Goal: Task Accomplishment & Management: Manage account settings

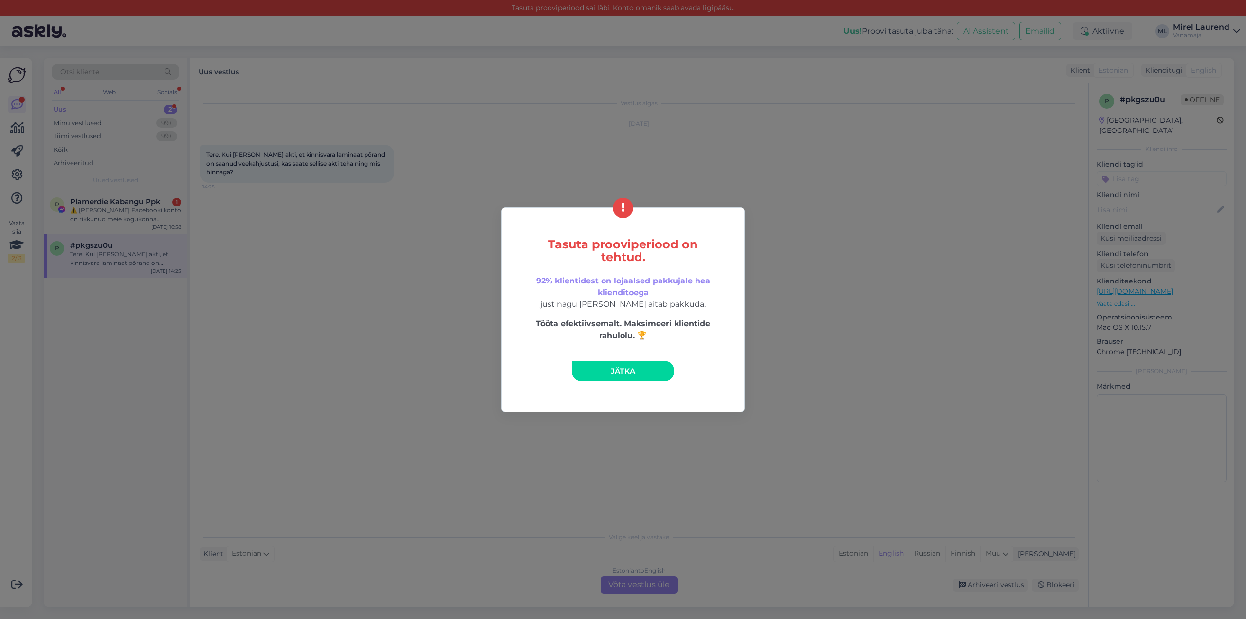
drag, startPoint x: 585, startPoint y: 363, endPoint x: 577, endPoint y: 359, distance: 9.6
click at [586, 363] on link "Jätka" at bounding box center [623, 371] width 102 height 20
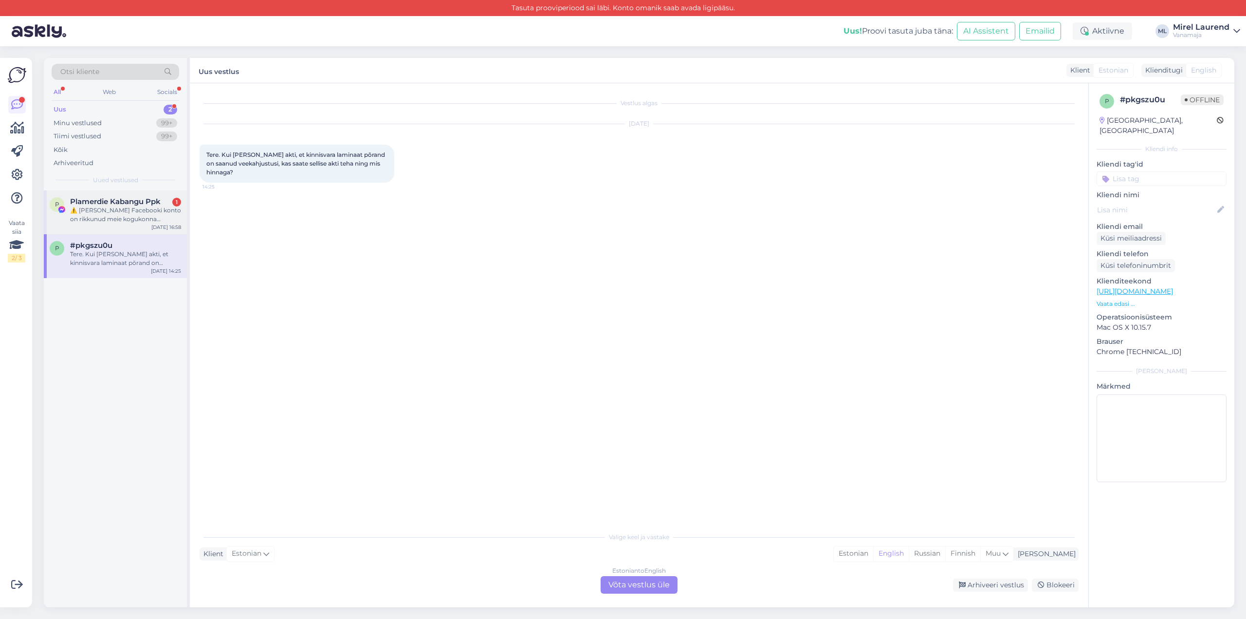
click at [108, 222] on div "⚠️ [PERSON_NAME] Facebooki konto on rikkunud meie kogukonna standardeid. Meie s…" at bounding box center [125, 215] width 111 height 18
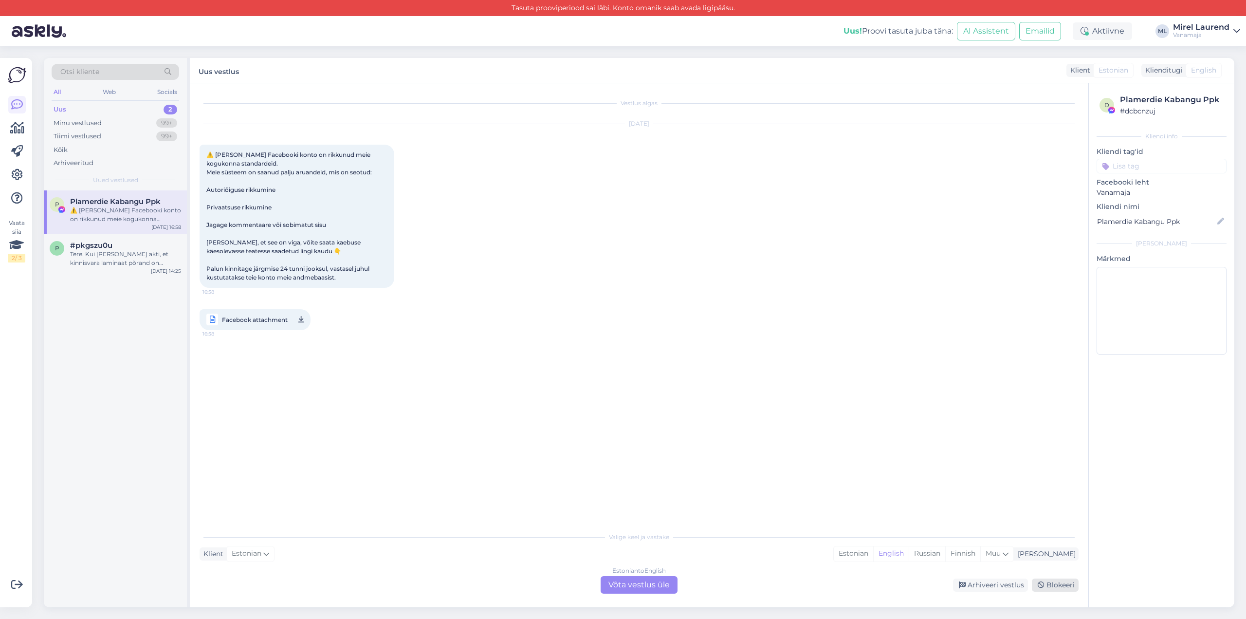
click at [1048, 581] on div "Blokeeri" at bounding box center [1055, 584] width 47 height 13
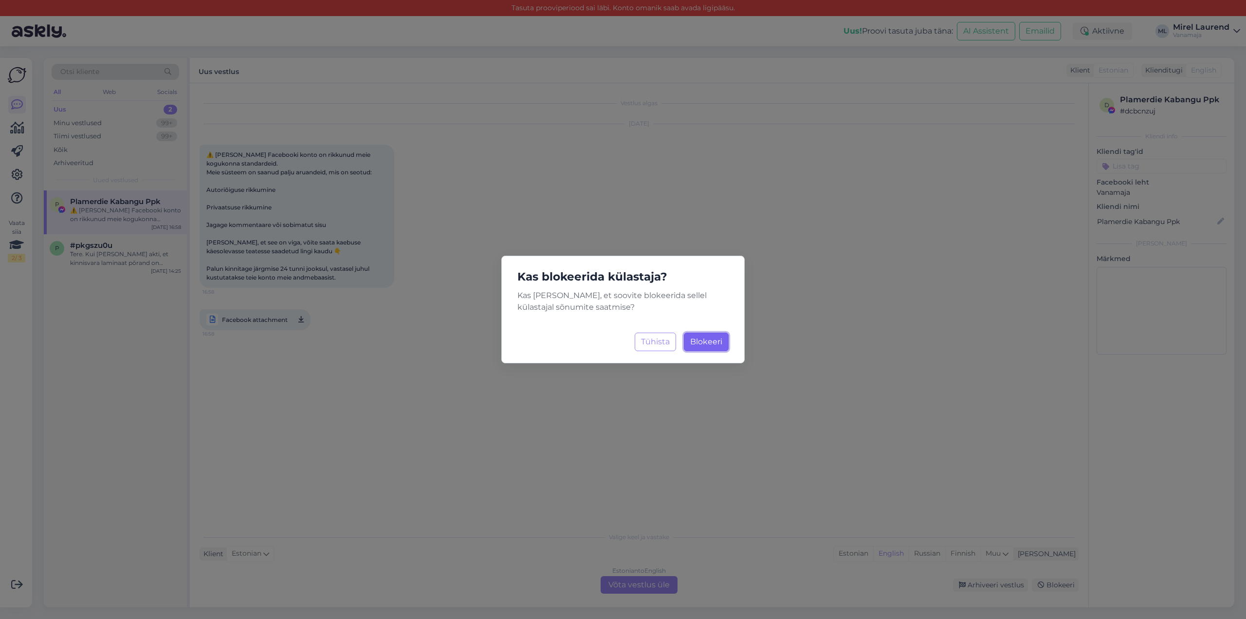
click at [721, 332] on button "Blokeeri Laadimine..." at bounding box center [706, 341] width 45 height 18
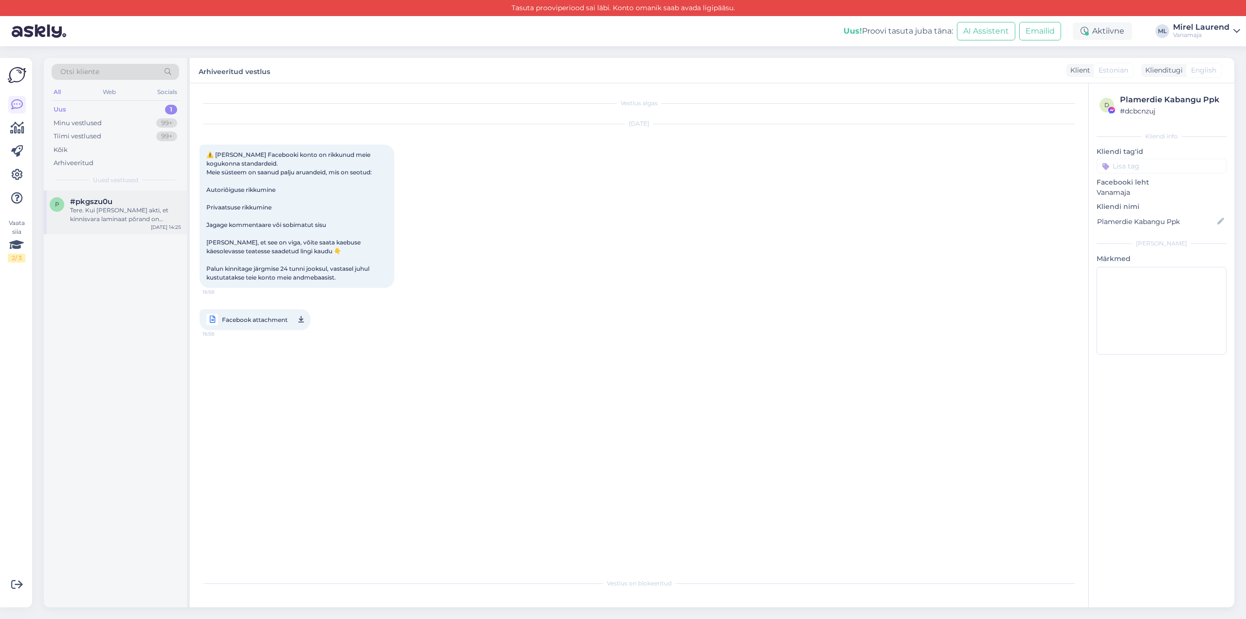
click at [73, 198] on span "#pkgszu0u" at bounding box center [91, 201] width 42 height 9
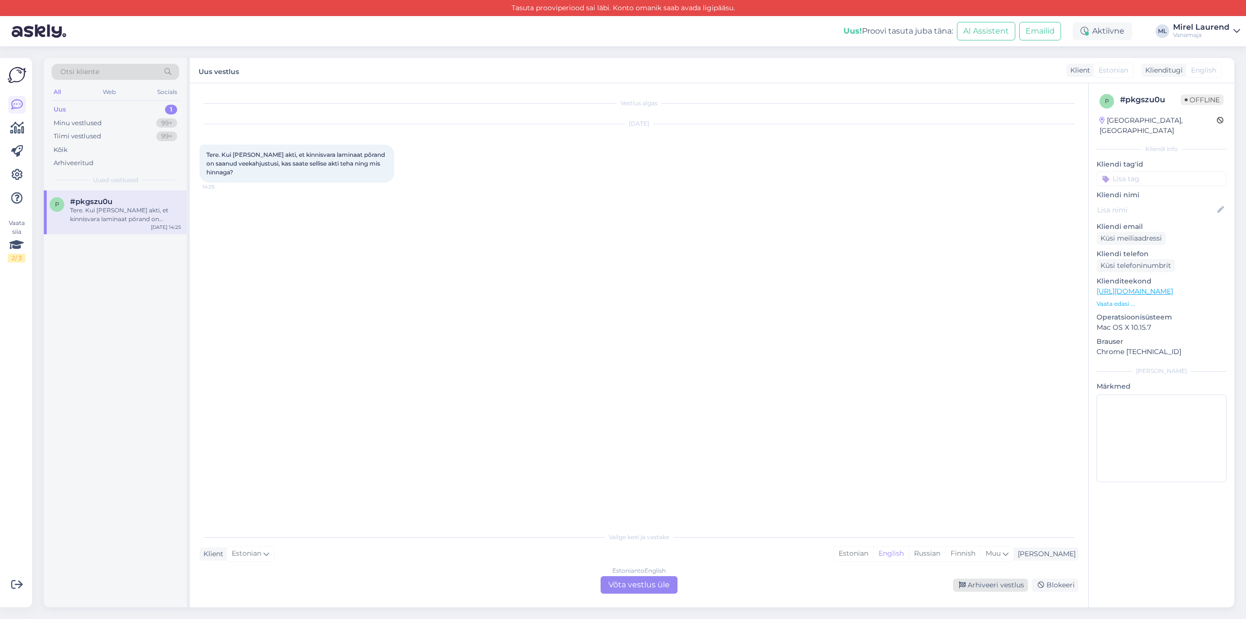
click at [989, 585] on div "Arhiveeri vestlus" at bounding box center [990, 584] width 75 height 13
